Goal: Task Accomplishment & Management: Use online tool/utility

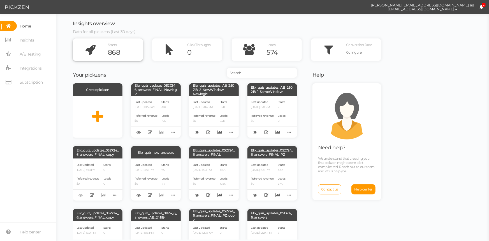
drag, startPoint x: 29, startPoint y: 38, endPoint x: 135, endPoint y: 52, distance: 107.7
click at [29, 38] on span "Insights" at bounding box center [27, 40] width 15 height 9
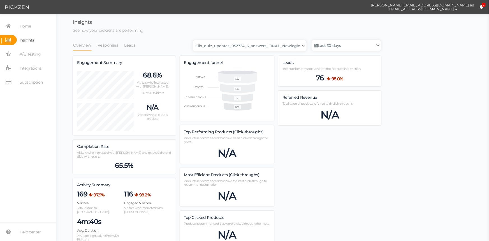
click at [134, 45] on li "Leads" at bounding box center [132, 45] width 17 height 11
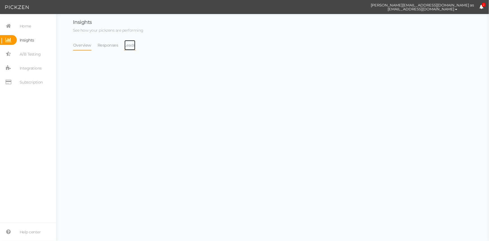
click at [133, 47] on link "Leads" at bounding box center [130, 45] width 12 height 11
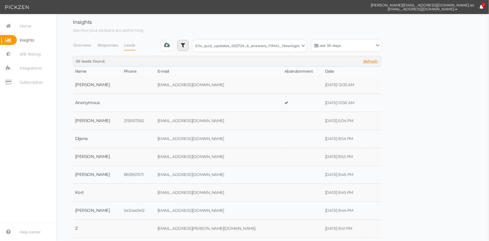
click at [185, 46] on icon at bounding box center [183, 45] width 4 height 6
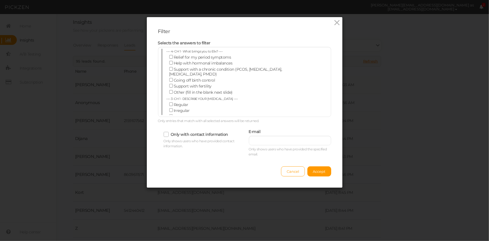
click at [121, 56] on div "Filter Selects the answers to filter ---- 4- CH 1 · What brings you to Elix? --…" at bounding box center [244, 120] width 489 height 241
drag, startPoint x: 337, startPoint y: 23, endPoint x: 264, endPoint y: 45, distance: 75.7
click at [336, 22] on icon at bounding box center [337, 23] width 8 height 8
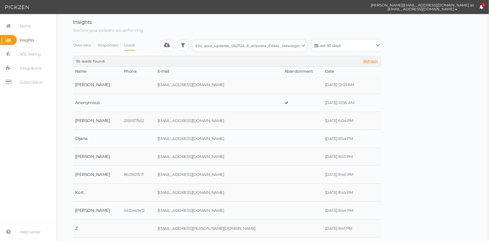
drag, startPoint x: 252, startPoint y: 47, endPoint x: 252, endPoint y: 50, distance: 3.9
click at [252, 47] on select "Backup_2020010 backup_20200106 Elix Quiz PopUp Elix_quiz Elix_quiz [OLD] Elix_q…" at bounding box center [250, 45] width 114 height 11
select select "4896"
click at [195, 40] on select "Backup_2020010 backup_20200106 Elix Quiz PopUp Elix_quiz Elix_quiz [OLD] Elix_q…" at bounding box center [250, 45] width 114 height 11
select select "4896"
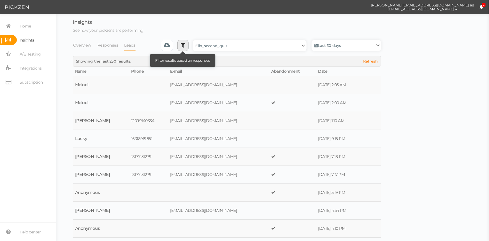
click at [183, 44] on icon at bounding box center [183, 45] width 4 height 6
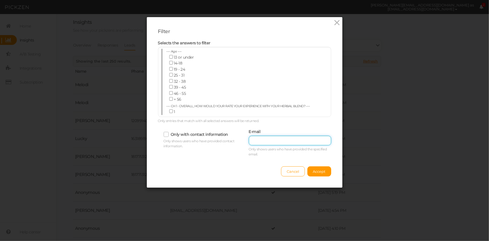
drag, startPoint x: 269, startPoint y: 140, endPoint x: 294, endPoint y: 158, distance: 31.3
click at [269, 140] on input "text" at bounding box center [290, 141] width 82 height 10
paste input "[EMAIL_ADDRESS][DOMAIN_NAME]"
type input "[EMAIL_ADDRESS][DOMAIN_NAME]"
drag, startPoint x: 319, startPoint y: 168, endPoint x: 319, endPoint y: 172, distance: 3.9
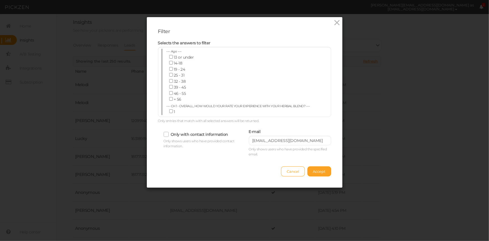
click at [319, 169] on span "Accept" at bounding box center [319, 171] width 13 height 4
